Goal: Task Accomplishment & Management: Complete application form

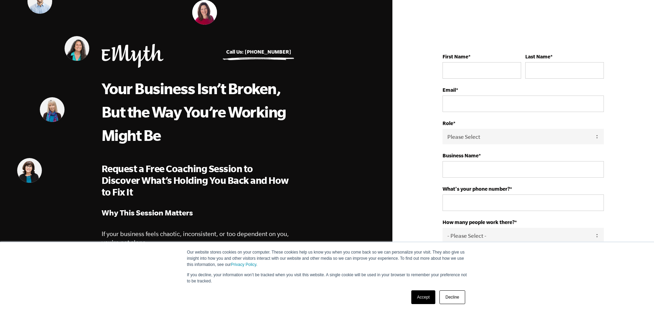
click at [427, 299] on link "Accept" at bounding box center [423, 297] width 24 height 14
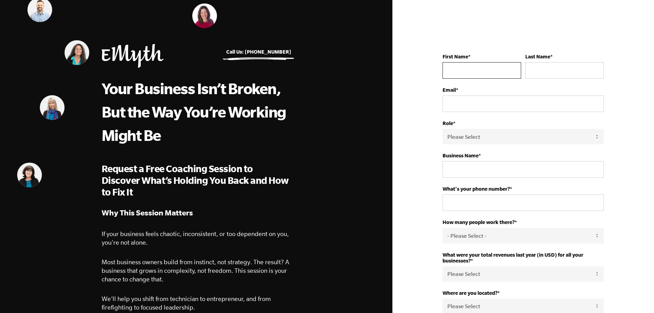
click at [473, 73] on input "First Name *" at bounding box center [482, 70] width 79 height 16
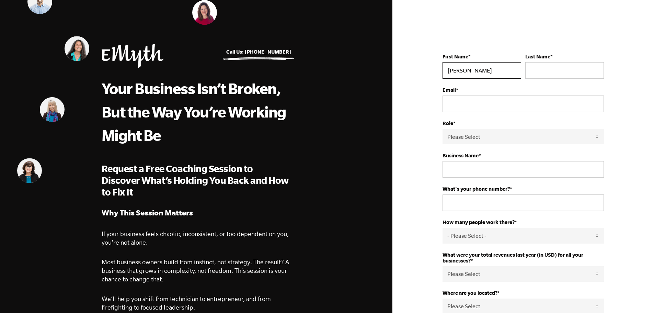
type input "[PERSON_NAME]"
type input "[PERSON_NAME][EMAIL_ADDRESS][DOMAIN_NAME]"
click at [490, 140] on select "Please Select Owner Partner / Co-Owner Executive Employee / Other" at bounding box center [523, 136] width 161 height 15
select select "Owner"
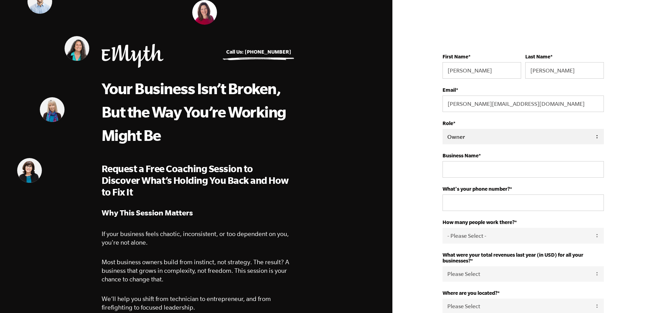
click at [443, 129] on select "Please Select Owner Partner / Co-Owner Executive Employee / Other" at bounding box center [523, 136] width 161 height 15
click at [480, 172] on input "Business Name *" at bounding box center [523, 169] width 161 height 16
type input "[DOMAIN_NAME]"
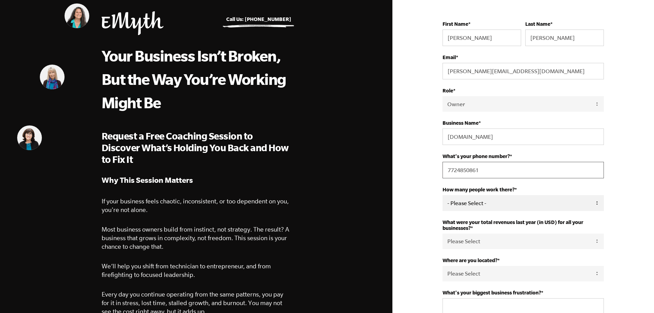
scroll to position [69, 0]
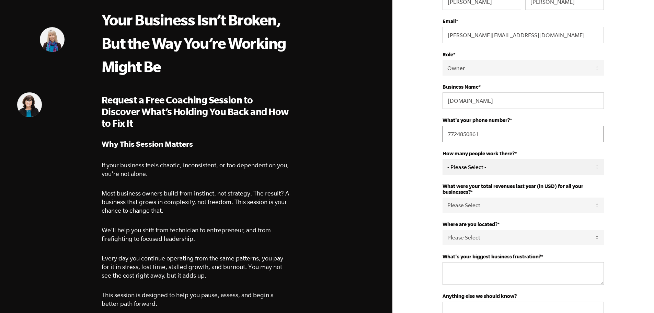
type input "7724850861"
click at [522, 162] on select "- Please Select - 50+ [PHONE_NUMBER] 10-19 4-9 1-3 0" at bounding box center [523, 166] width 161 height 15
select select "4-9"
click at [443, 159] on select "- Please Select - 50+ [PHONE_NUMBER] 10-19 4-9 1-3 0" at bounding box center [523, 166] width 161 height 15
click at [494, 203] on select "Please Select 0-75K 76-150K 151-275K 276-500K 501-750K 751-1M 1-2.5M 2.5-5M 5-1…" at bounding box center [523, 204] width 161 height 15
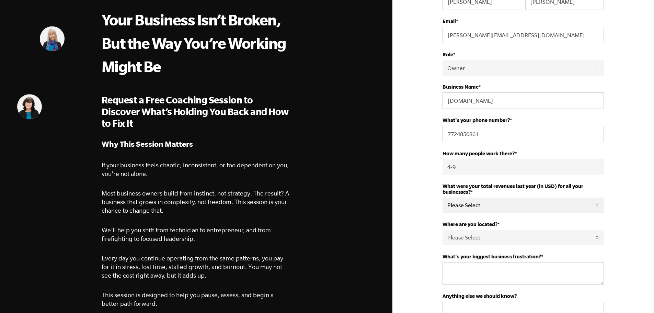
select select "5-10M"
click at [443, 197] on select "Please Select 0-75K 76-150K 151-275K 276-500K 501-750K 751-1M 1-2.5M 2.5-5M 5-1…" at bounding box center [523, 204] width 161 height 15
click at [476, 236] on select "Please Select [GEOGRAPHIC_DATA] [GEOGRAPHIC_DATA] [GEOGRAPHIC_DATA] [GEOGRAPHIC…" at bounding box center [523, 237] width 161 height 15
select select "[GEOGRAPHIC_DATA]"
click at [443, 230] on select "Please Select [GEOGRAPHIC_DATA] [GEOGRAPHIC_DATA] [GEOGRAPHIC_DATA] [GEOGRAPHIC…" at bounding box center [523, 237] width 161 height 15
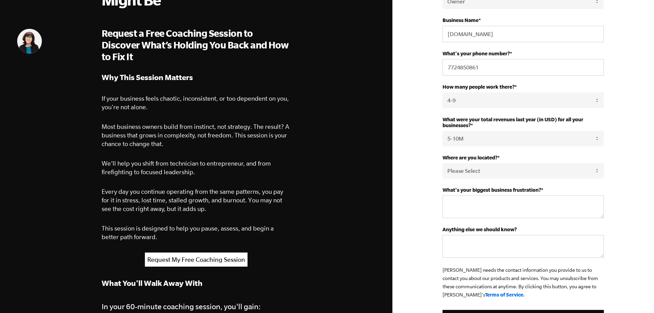
scroll to position [172, 0]
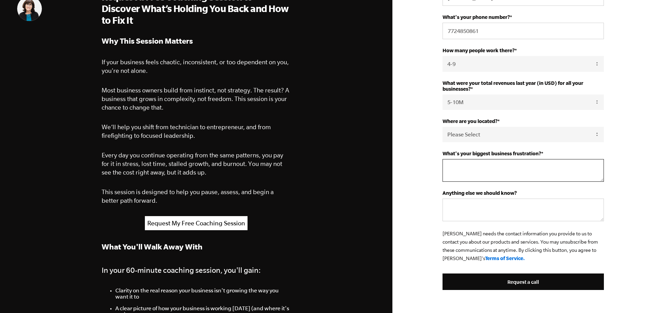
click at [477, 169] on textarea "What's your biggest business frustration? *" at bounding box center [523, 170] width 161 height 23
type textarea "driving the operations of the business, and the team"
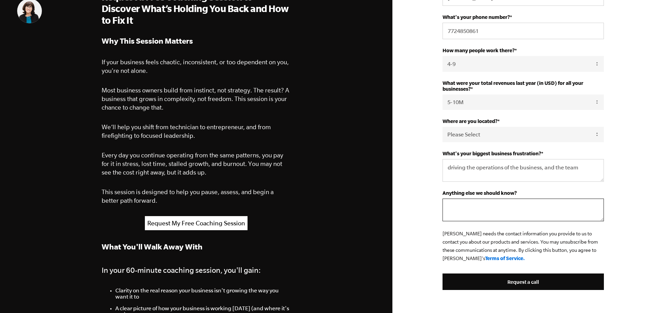
click at [476, 203] on textarea "Anything else we should know?" at bounding box center [523, 209] width 161 height 23
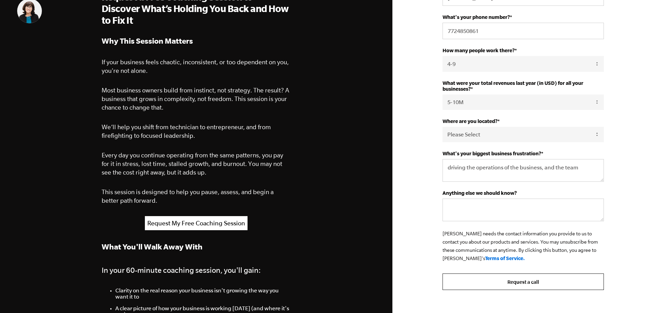
click at [530, 283] on input "Request a call" at bounding box center [523, 281] width 161 height 16
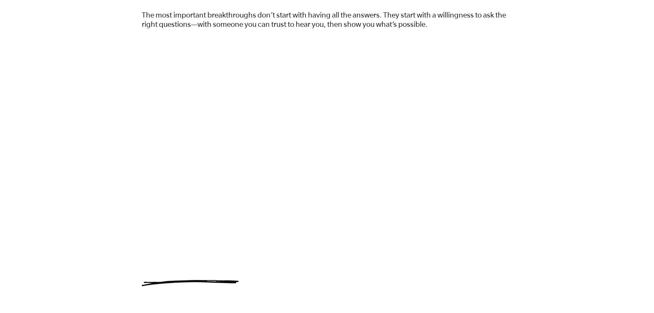
scroll to position [147, 0]
